Goal: Entertainment & Leisure: Consume media (video, audio)

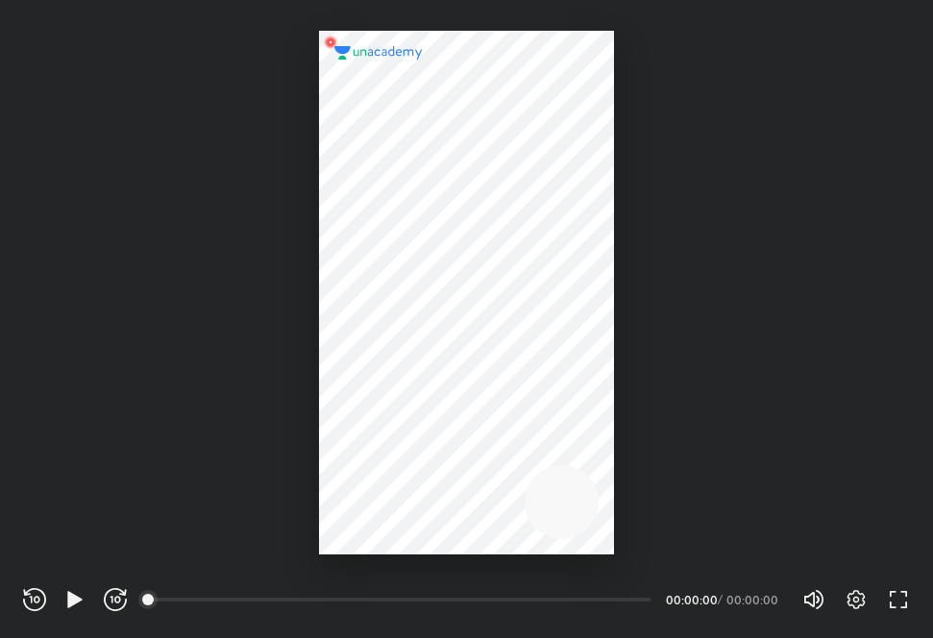
scroll to position [637, 933]
click at [456, 288] on div at bounding box center [466, 293] width 294 height 524
click at [78, 601] on icon "button" at bounding box center [74, 599] width 14 height 16
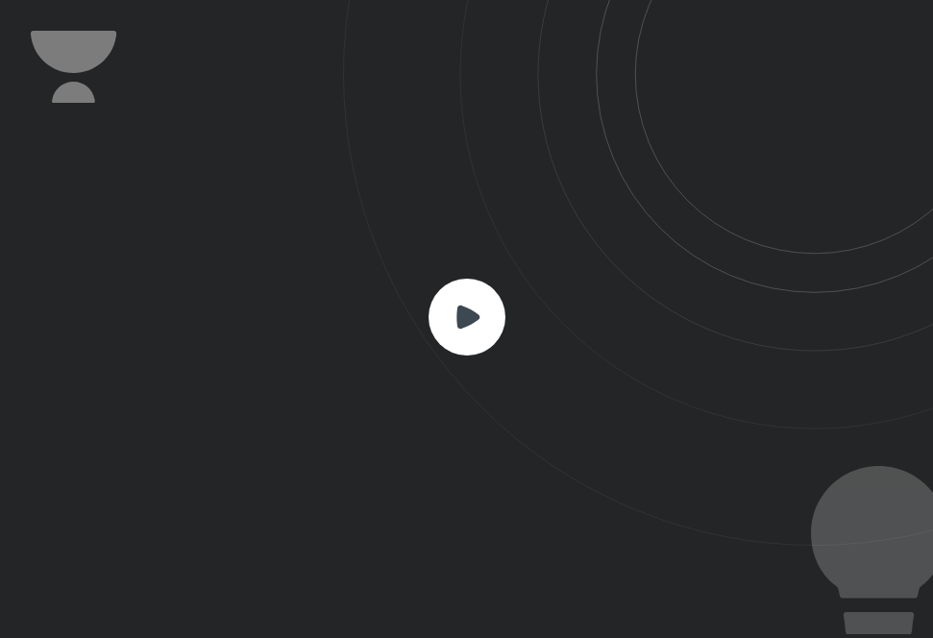
click at [473, 315] on icon at bounding box center [467, 317] width 23 height 23
click at [576, 197] on icon at bounding box center [638, 273] width 590 height 546
click at [572, 203] on icon at bounding box center [638, 273] width 590 height 546
click at [572, 204] on icon at bounding box center [638, 273] width 590 height 546
click at [571, 204] on icon at bounding box center [638, 273] width 590 height 546
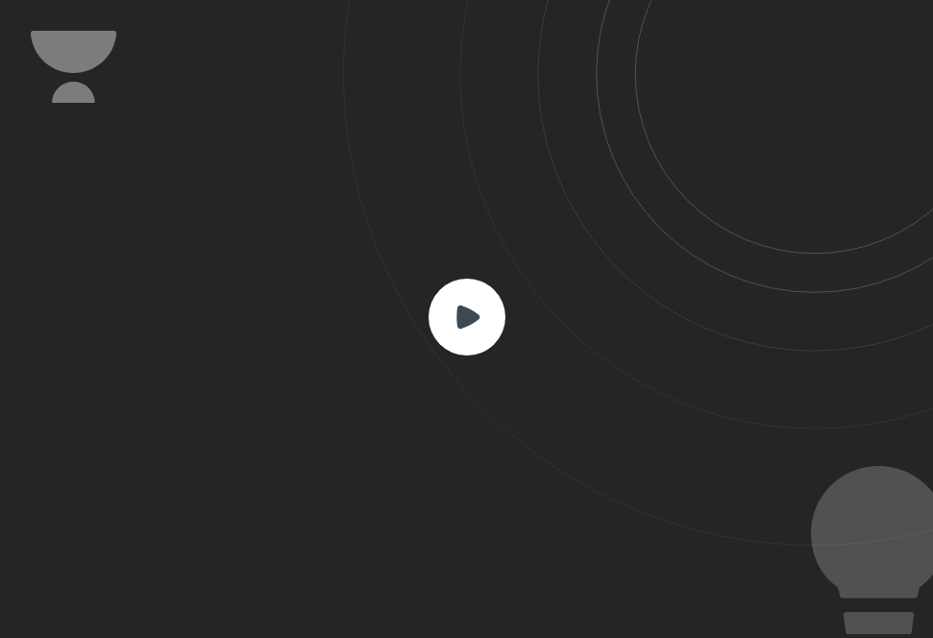
click at [572, 222] on icon at bounding box center [638, 273] width 590 height 546
click at [572, 223] on icon at bounding box center [638, 273] width 590 height 546
click at [572, 225] on icon at bounding box center [638, 273] width 590 height 546
click at [442, 346] on div at bounding box center [466, 319] width 933 height 638
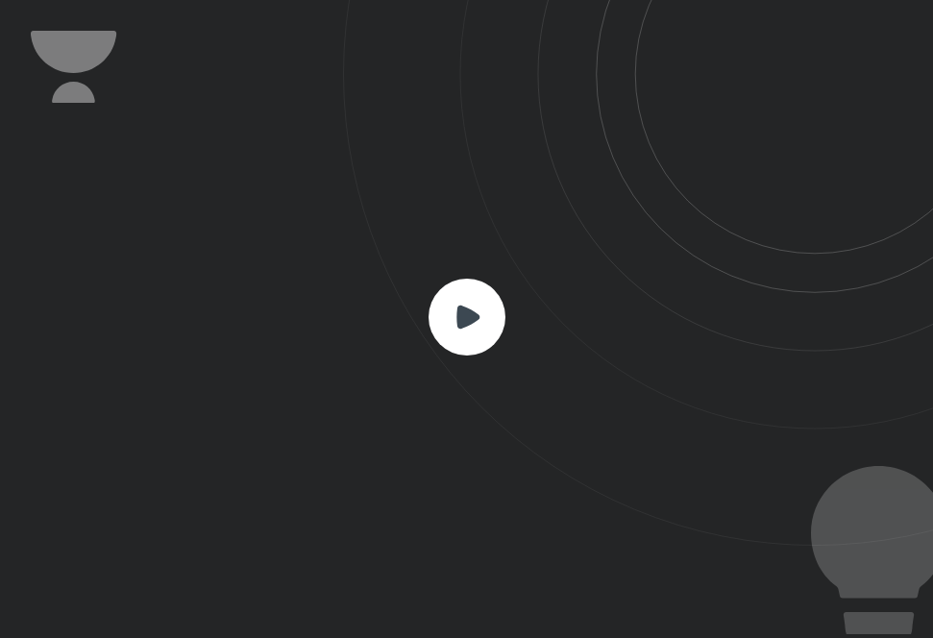
click at [442, 346] on icon at bounding box center [467, 317] width 77 height 77
click at [447, 348] on rect at bounding box center [467, 317] width 77 height 77
click at [449, 348] on rect at bounding box center [467, 317] width 77 height 77
click at [462, 348] on rect at bounding box center [467, 317] width 77 height 77
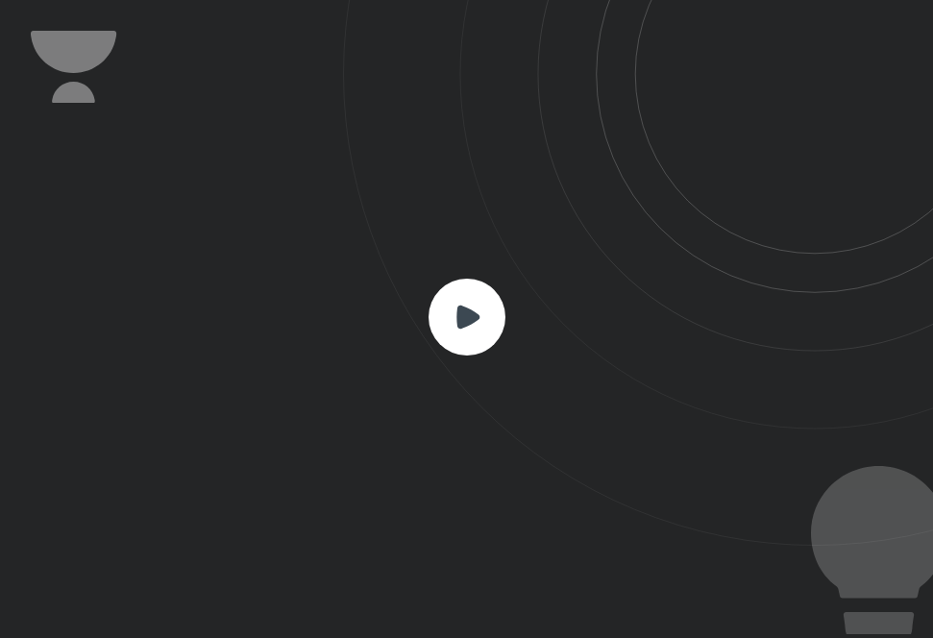
click at [500, 294] on icon at bounding box center [467, 317] width 77 height 77
drag, startPoint x: 465, startPoint y: 280, endPoint x: 456, endPoint y: 314, distance: 35.7
click at [456, 314] on div at bounding box center [466, 319] width 933 height 638
click at [456, 314] on icon at bounding box center [467, 317] width 23 height 23
click at [457, 315] on icon at bounding box center [467, 317] width 23 height 23
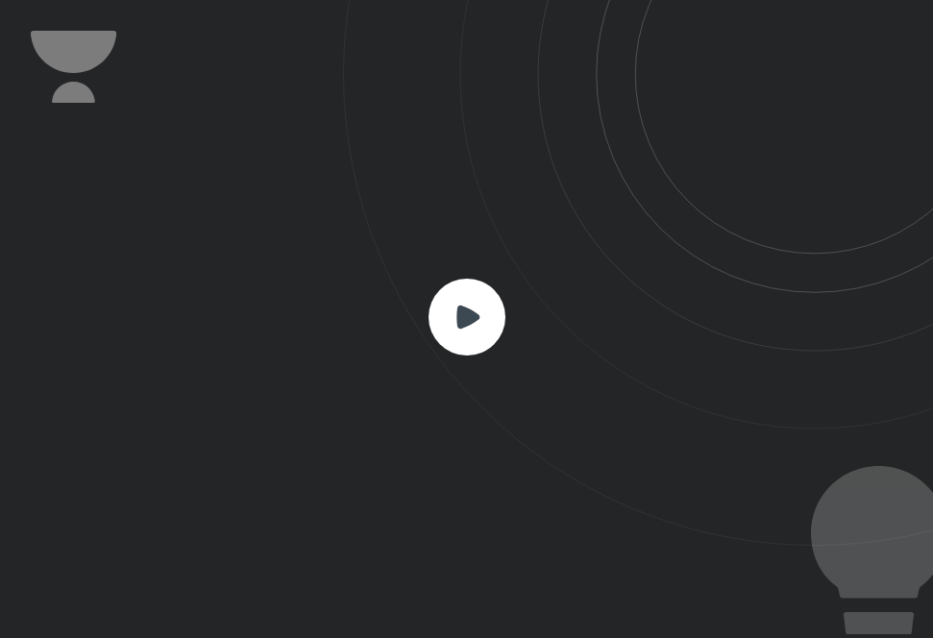
click at [459, 328] on icon at bounding box center [467, 317] width 23 height 23
drag, startPoint x: 463, startPoint y: 322, endPoint x: 466, endPoint y: 340, distance: 18.5
click at [466, 340] on icon at bounding box center [467, 317] width 77 height 77
